Goal: Task Accomplishment & Management: Manage account settings

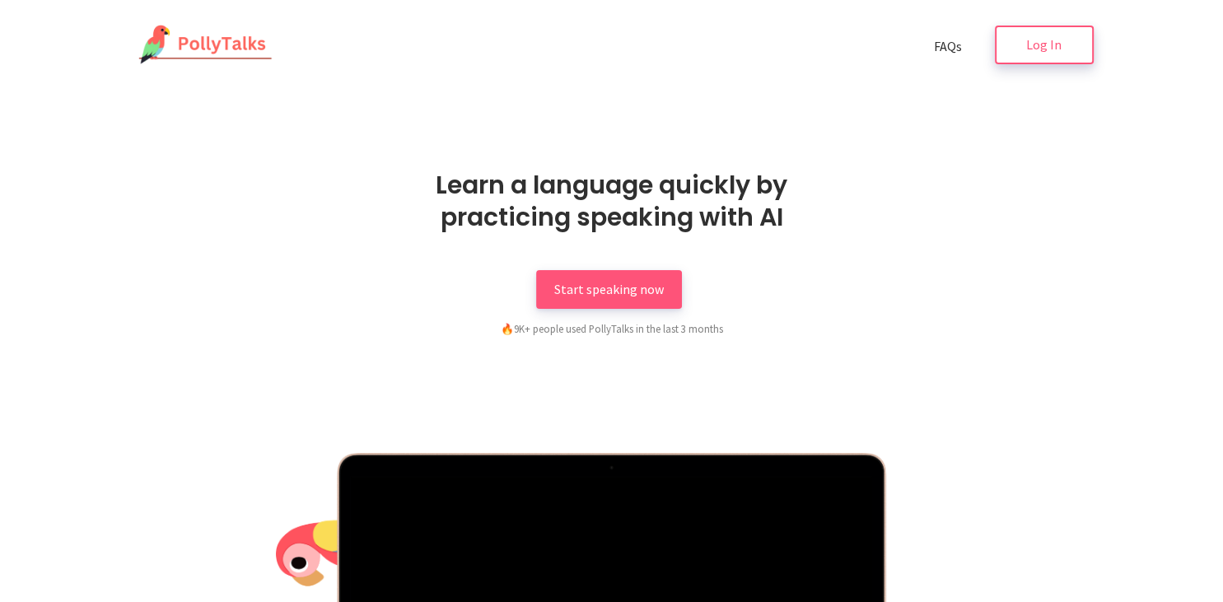
click at [1026, 54] on link "Log In" at bounding box center [1044, 45] width 99 height 39
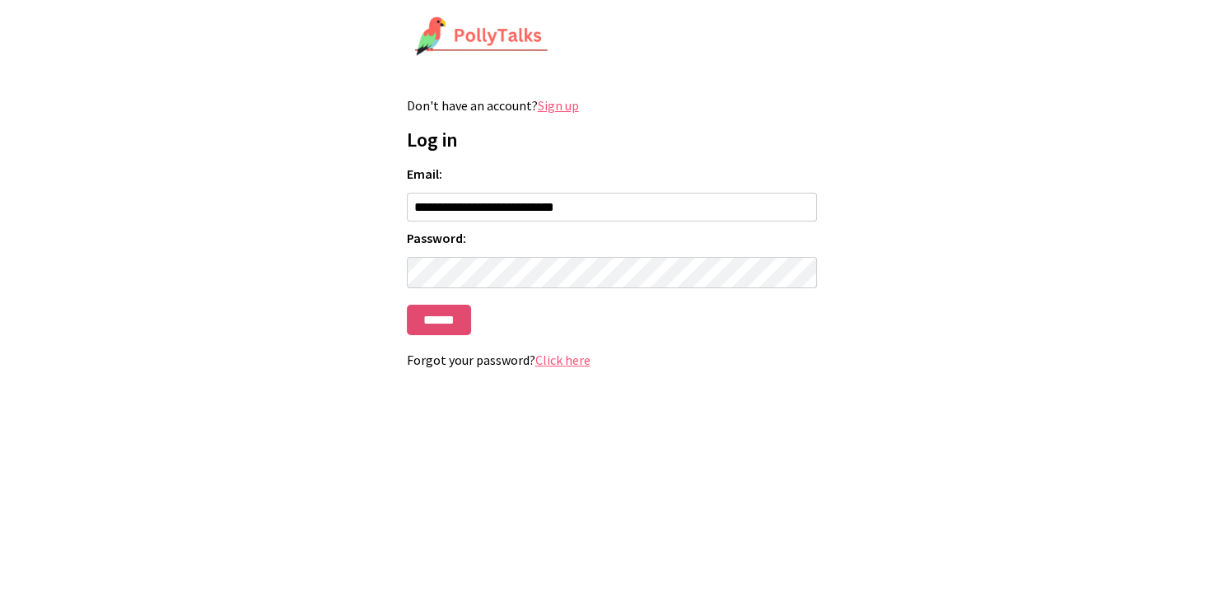
type input "**********"
click at [436, 329] on input "******" at bounding box center [439, 320] width 64 height 30
